Goal: Information Seeking & Learning: Check status

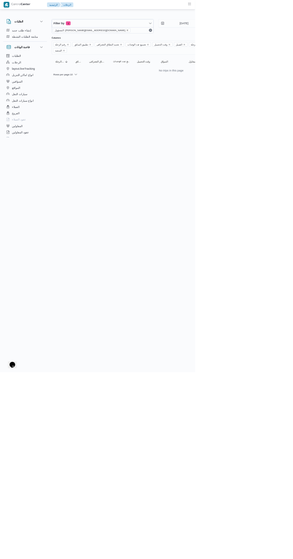
click at [190, 45] on icon "remove selected entity" at bounding box center [191, 45] width 2 height 2
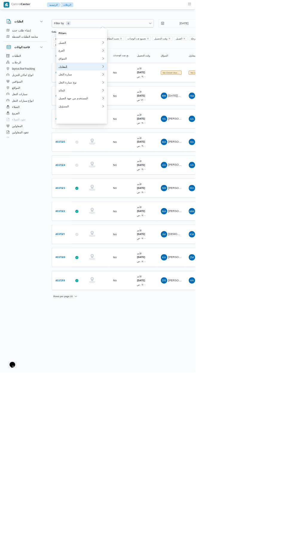
click at [129, 102] on div "المقاول" at bounding box center [120, 99] width 65 height 5
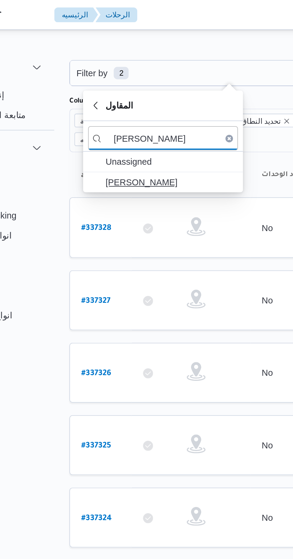
type input "[PERSON_NAME]"
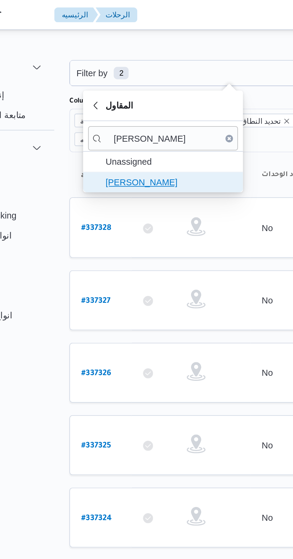
click at [135, 86] on span "[PERSON_NAME]" at bounding box center [126, 87] width 62 height 7
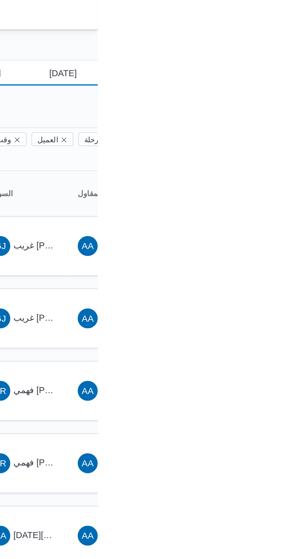
click at [281, 33] on input "[DATE]" at bounding box center [272, 35] width 68 height 12
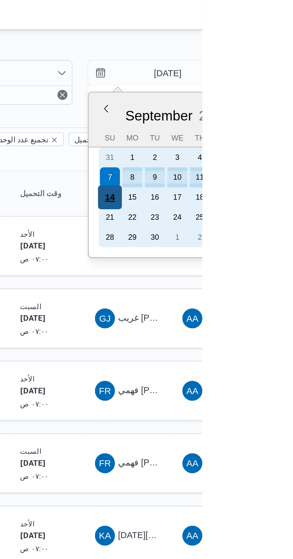
click at [248, 95] on div "14" at bounding box center [248, 94] width 11 height 11
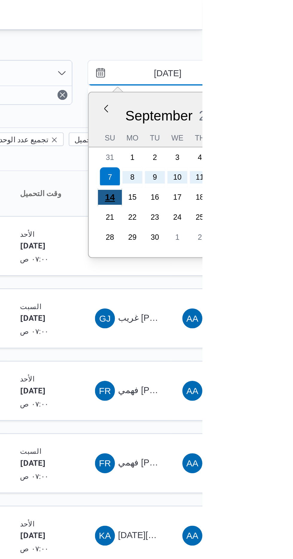
type input "[DATE]"
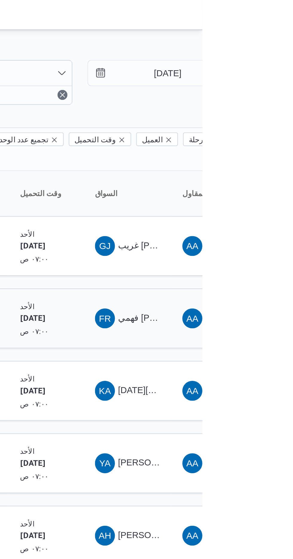
click at [259, 150] on span "فهمي [PERSON_NAME]" at bounding box center [275, 152] width 45 height 5
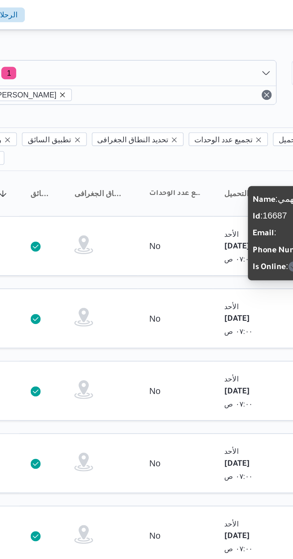
click at [130, 46] on icon "remove selected entity" at bounding box center [128, 45] width 2 height 2
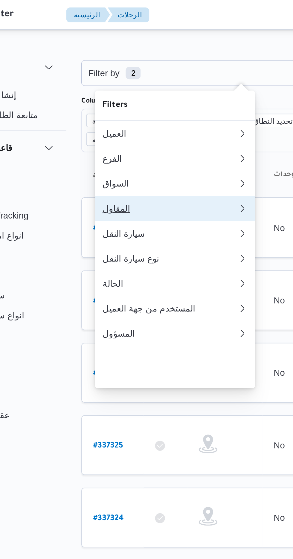
click at [97, 102] on div "المقاول" at bounding box center [119, 99] width 62 height 5
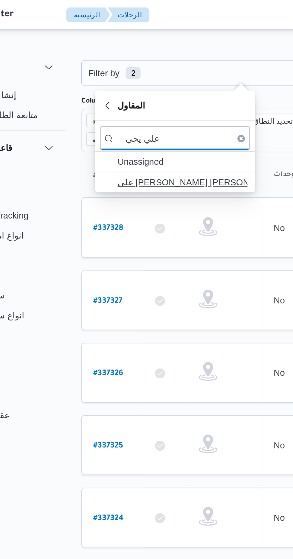
type input "علي يحي"
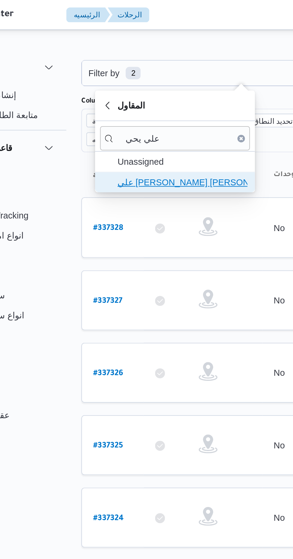
click at [114, 88] on span "علي [PERSON_NAME] [PERSON_NAME]" at bounding box center [126, 87] width 62 height 7
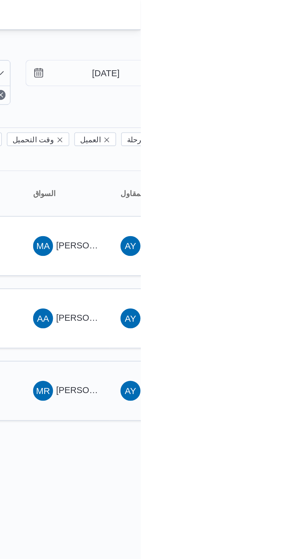
click at [257, 182] on span "MR [PERSON_NAME] [PERSON_NAME]" at bounding box center [257, 187] width 31 height 10
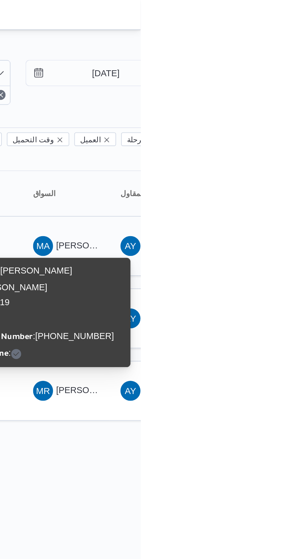
click at [266, 115] on span "[PERSON_NAME] [PERSON_NAME]" at bounding box center [288, 117] width 70 height 5
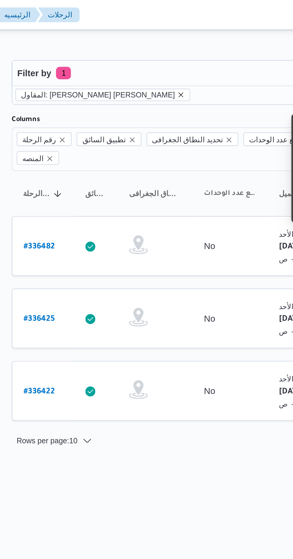
click at [158, 45] on icon "remove selected entity" at bounding box center [159, 45] width 2 height 2
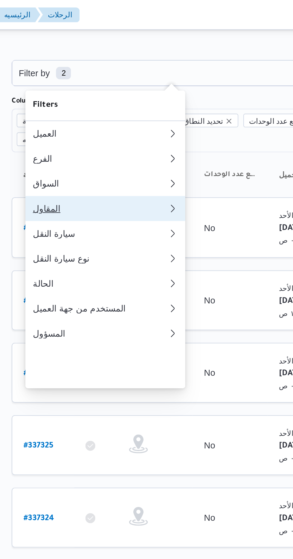
click at [126, 102] on div "المقاول" at bounding box center [119, 99] width 62 height 5
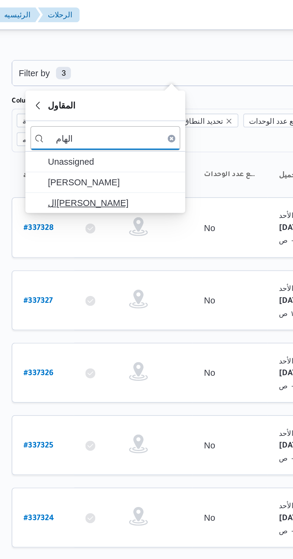
type input "الهام"
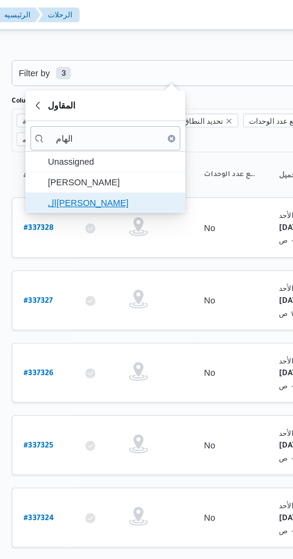
click at [127, 97] on span "ال[PERSON_NAME]" at bounding box center [126, 97] width 62 height 7
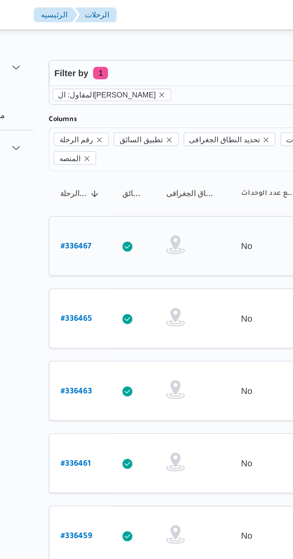
click at [93, 116] on b "# 336467" at bounding box center [90, 118] width 15 height 4
